Goal: Use online tool/utility: Utilize a website feature to perform a specific function

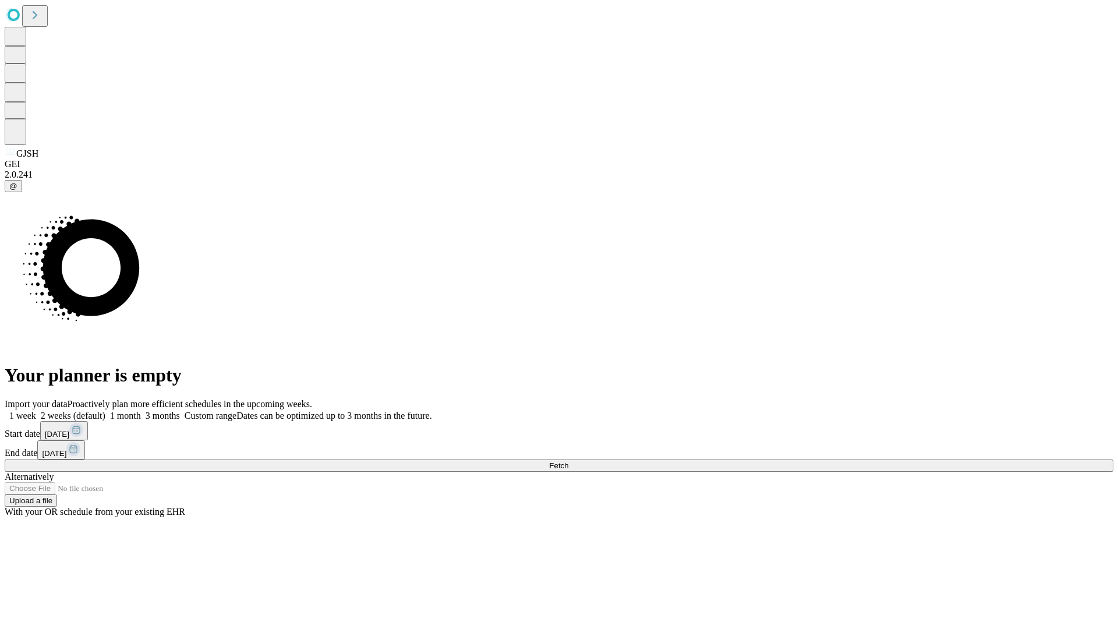
click at [568, 461] on span "Fetch" at bounding box center [558, 465] width 19 height 9
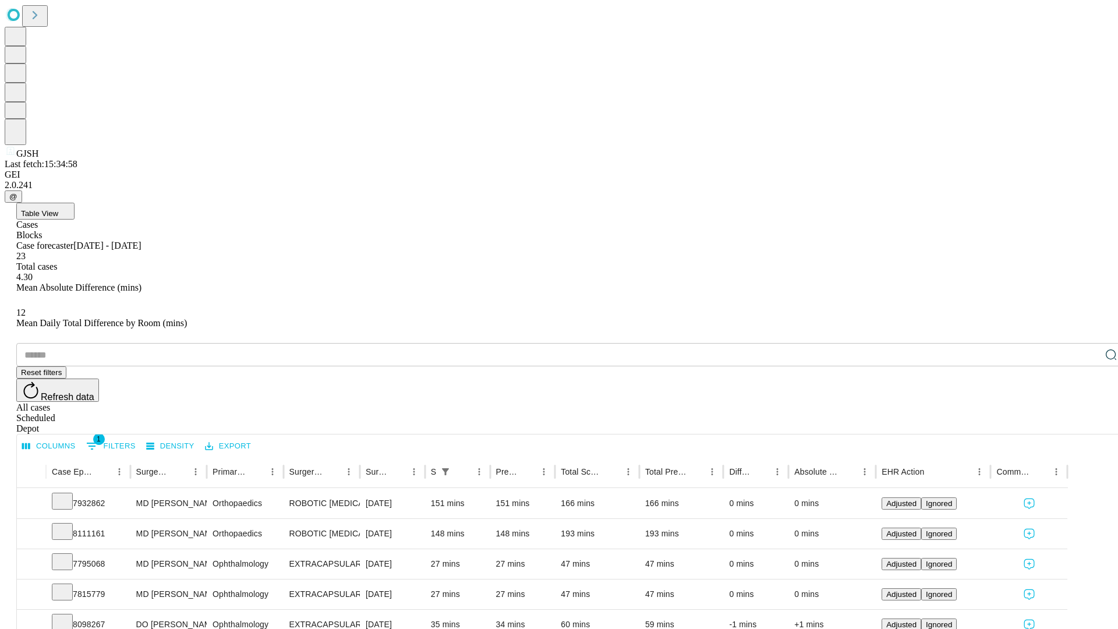
click at [58, 209] on span "Table View" at bounding box center [39, 213] width 37 height 9
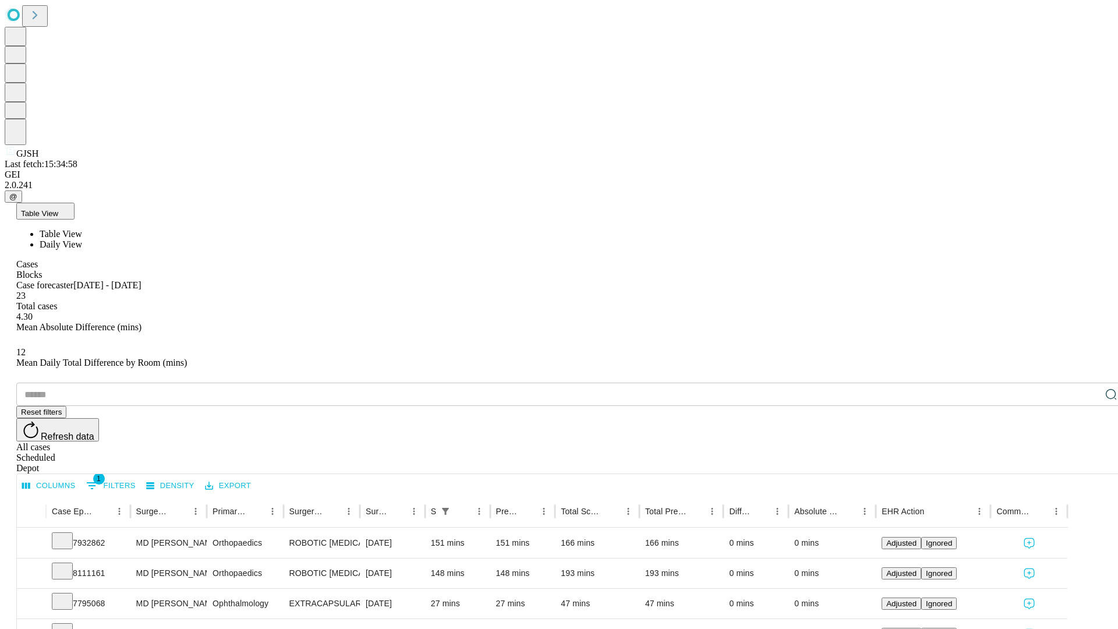
click at [82, 239] on span "Daily View" at bounding box center [61, 244] width 42 height 10
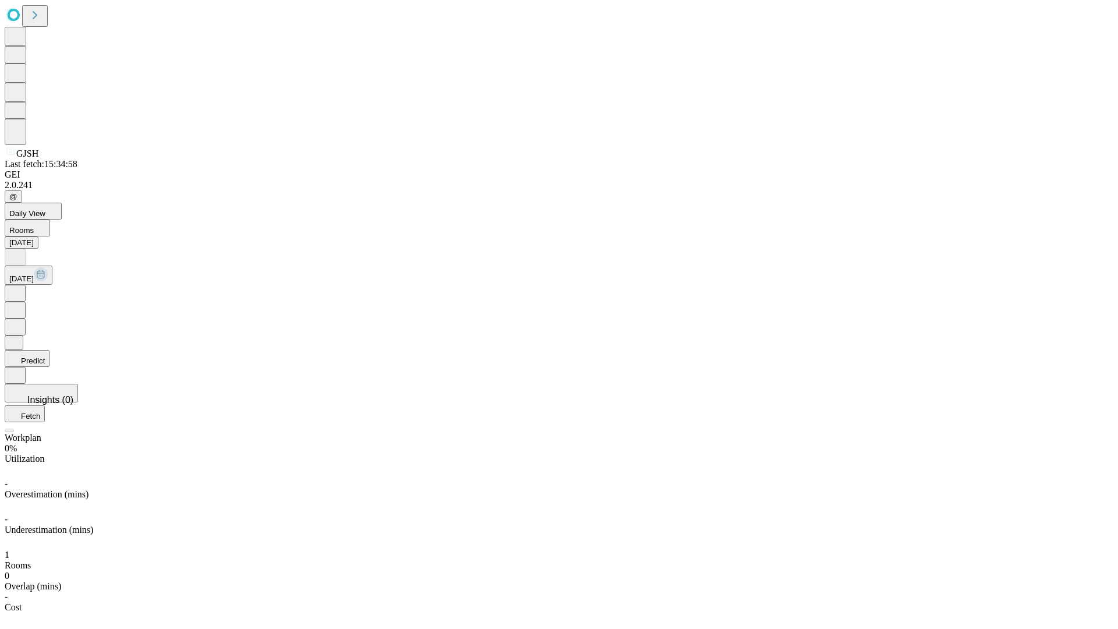
click at [49, 350] on button "Predict" at bounding box center [27, 358] width 45 height 17
